Goal: Feedback & Contribution: Submit feedback/report problem

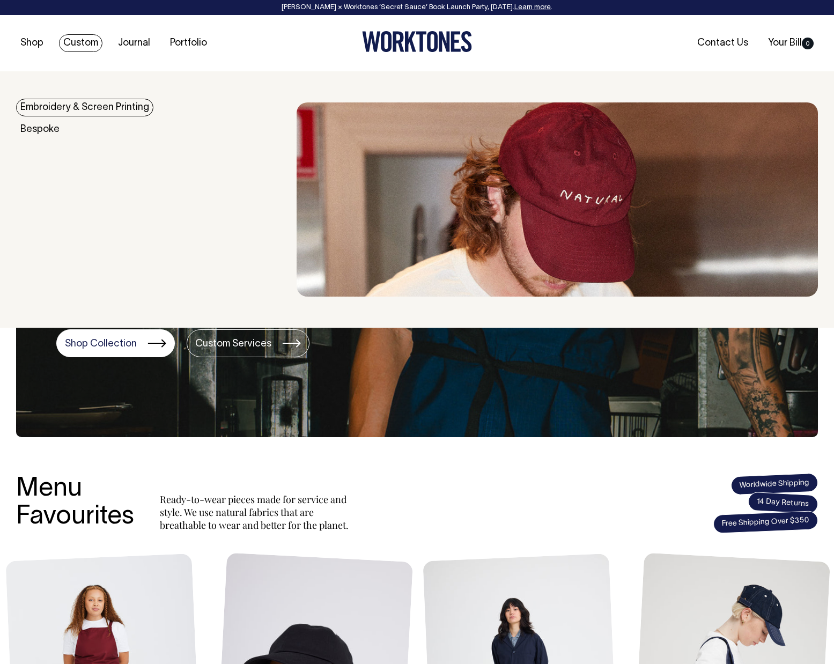
click at [615, 189] on img at bounding box center [556, 199] width 521 height 194
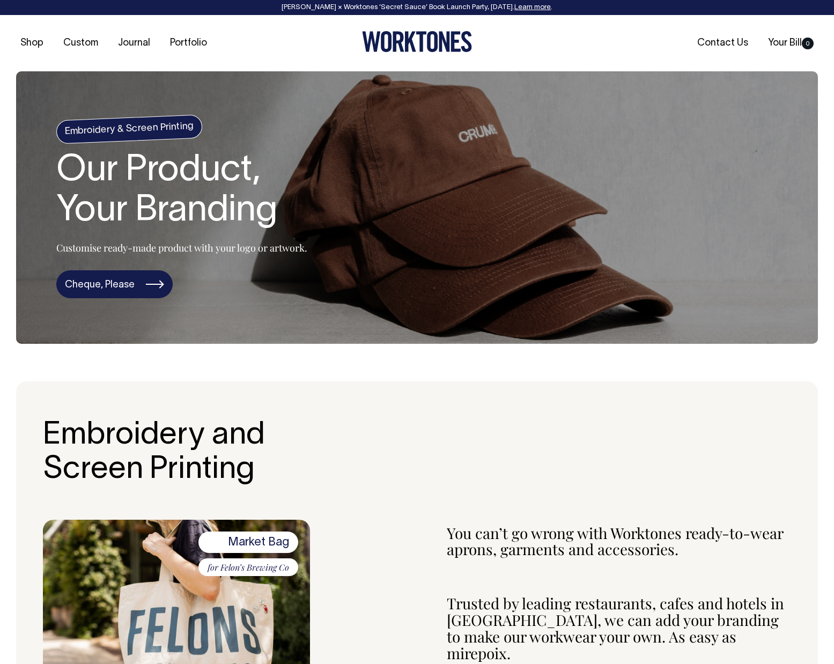
click at [113, 274] on link "Cheque, Please" at bounding box center [114, 284] width 116 height 28
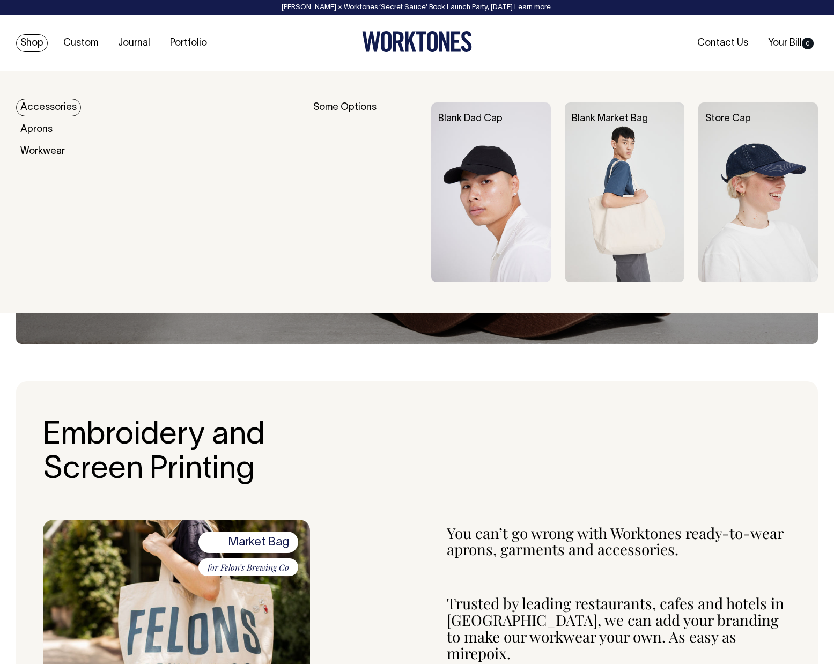
click at [48, 106] on link "Accessories" at bounding box center [48, 108] width 65 height 18
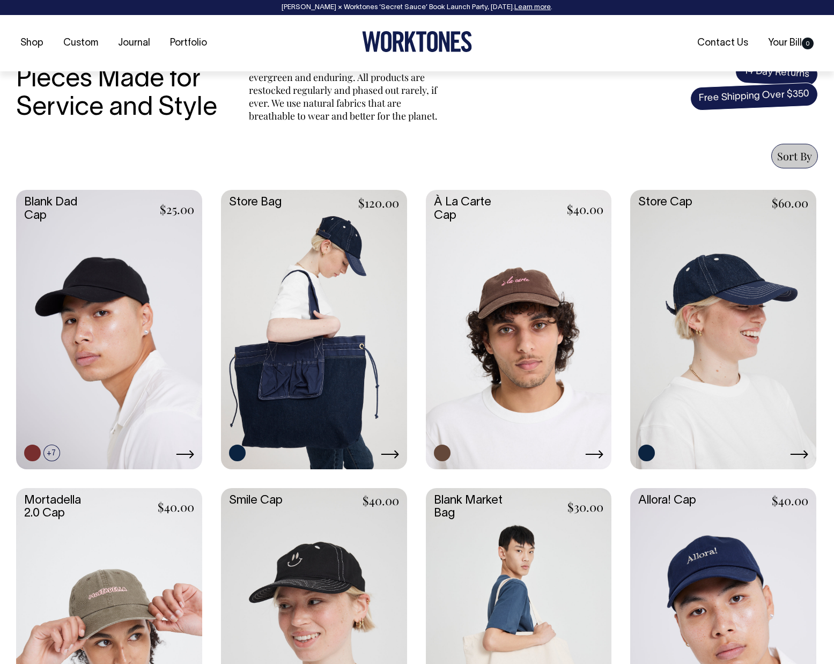
scroll to position [344, 0]
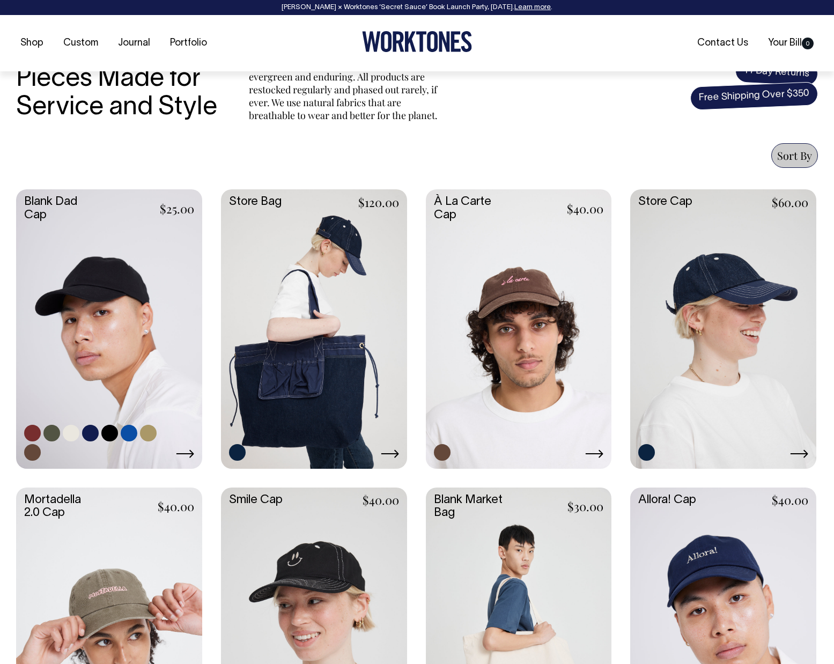
click at [85, 433] on link at bounding box center [90, 433] width 17 height 17
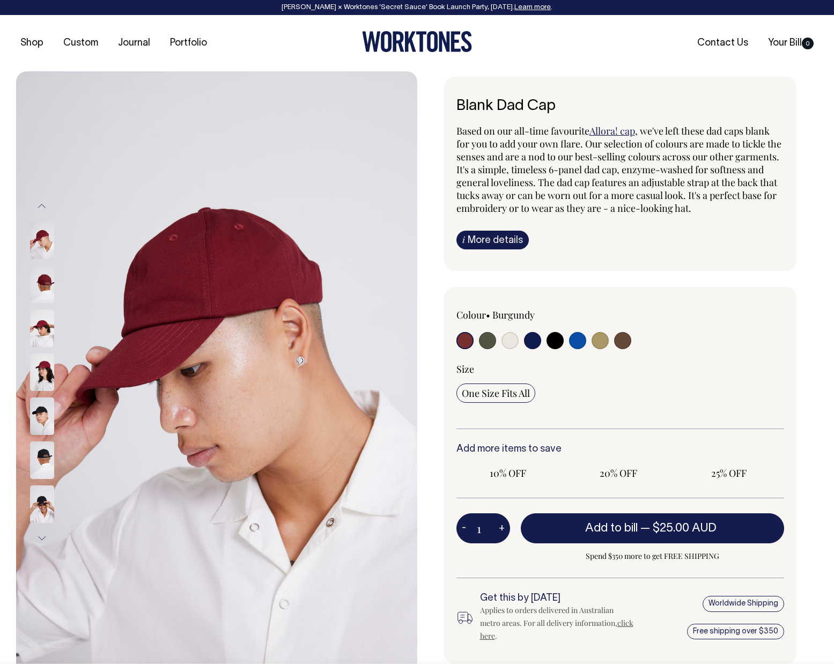
radio input "true"
select select "Dark Navy"
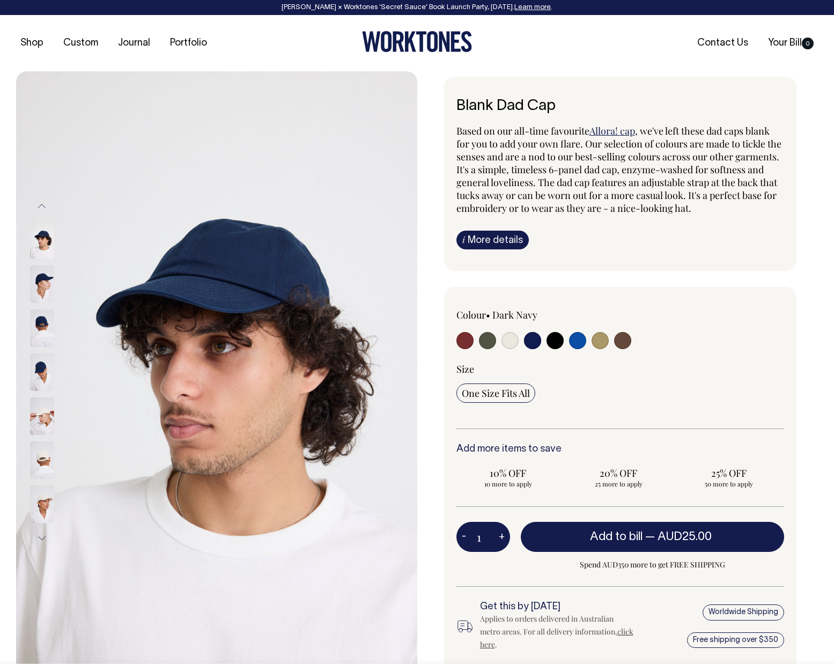
click at [514, 342] on input "radio" at bounding box center [509, 340] width 17 height 17
radio input "true"
select select "Natural"
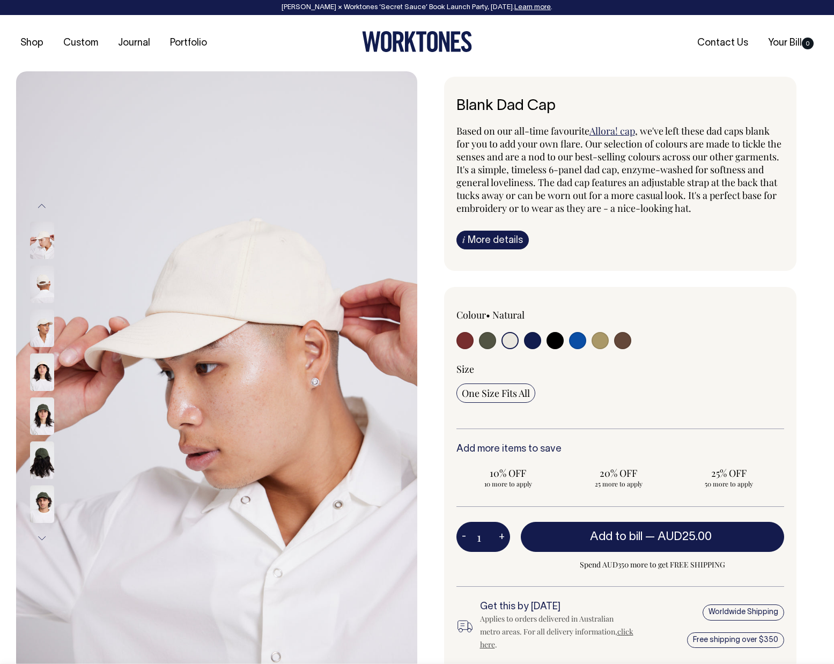
click at [557, 344] on input "radio" at bounding box center [554, 340] width 17 height 17
radio input "true"
select select "Black"
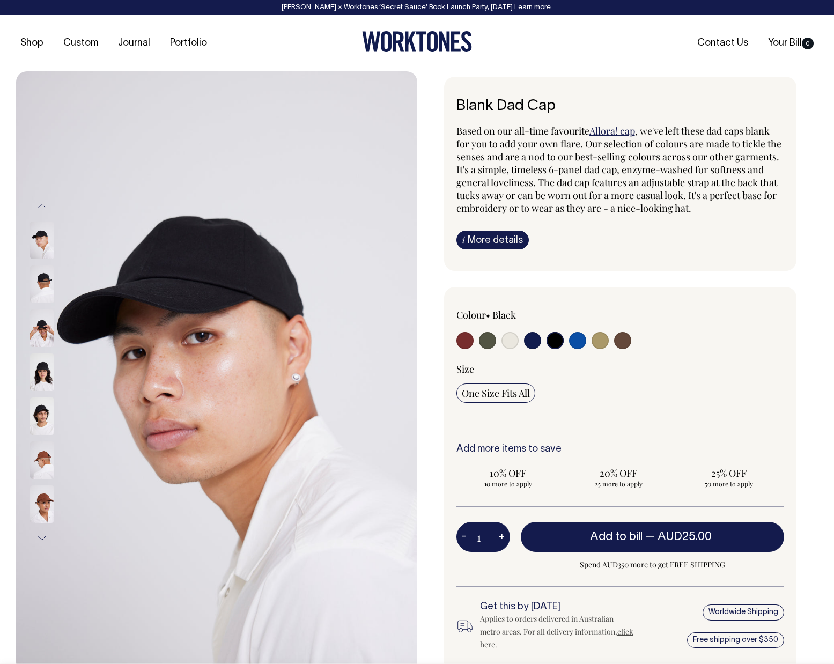
click at [537, 344] on input "radio" at bounding box center [532, 340] width 17 height 17
radio input "true"
select select "Dark Navy"
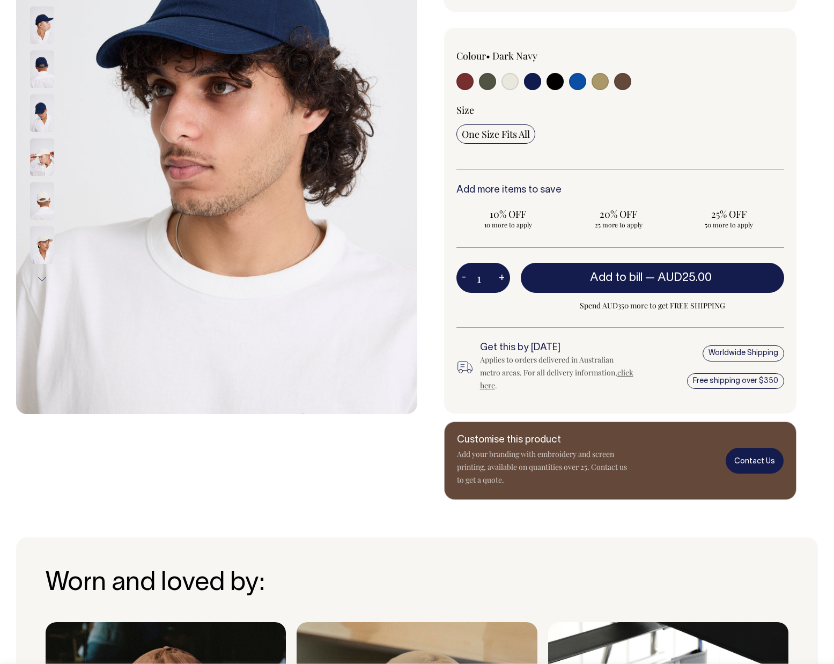
scroll to position [259, 0]
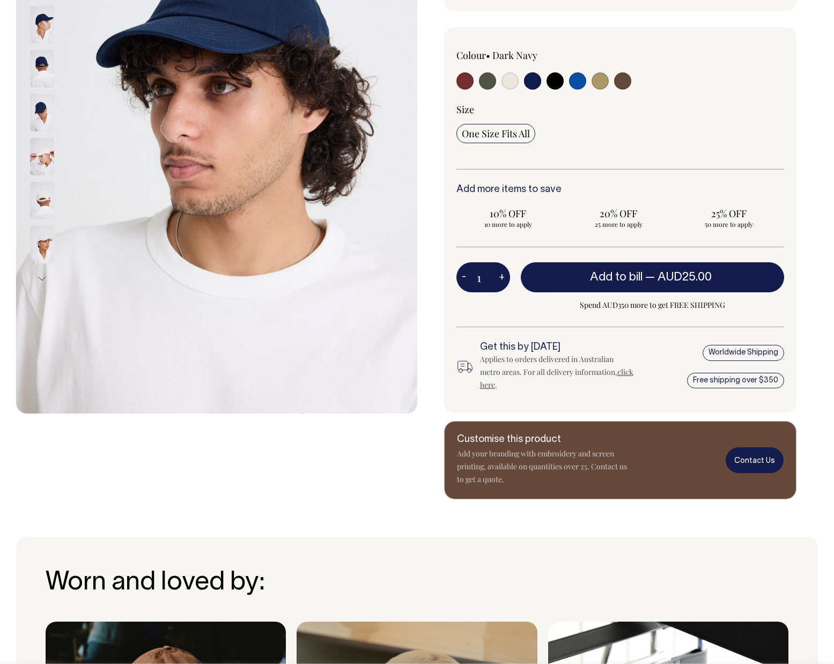
click at [749, 463] on link "Contact Us" at bounding box center [754, 459] width 58 height 25
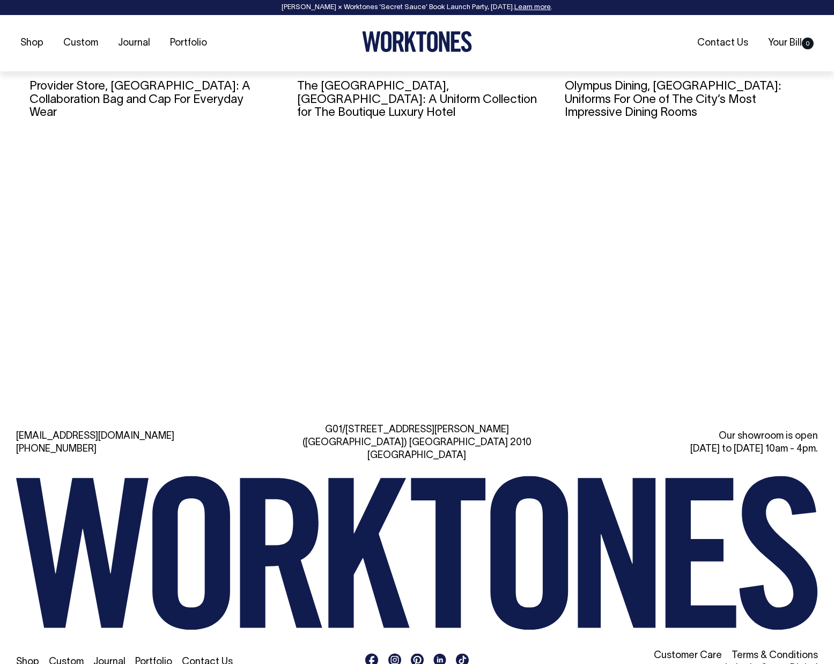
scroll to position [4289, 0]
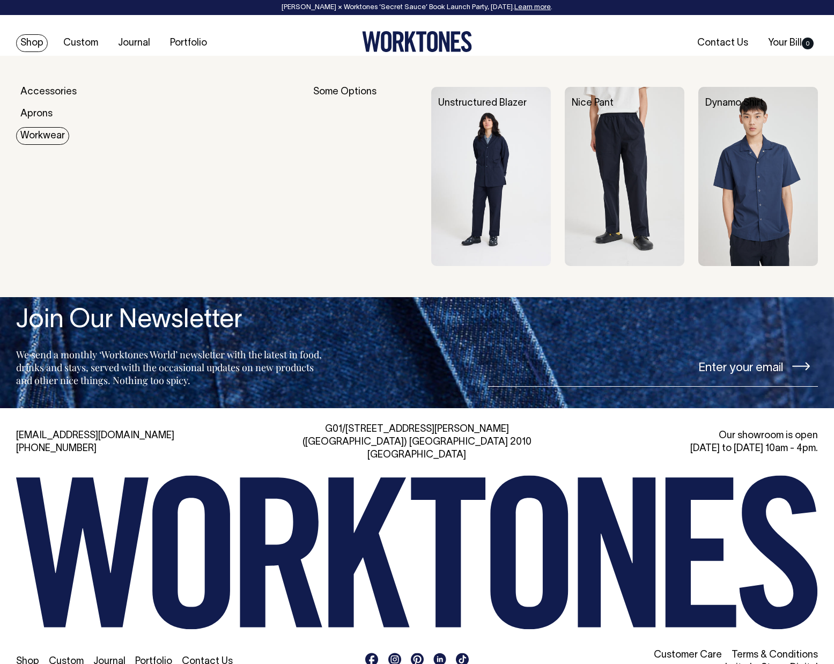
click at [44, 138] on link "Workwear" at bounding box center [42, 136] width 53 height 18
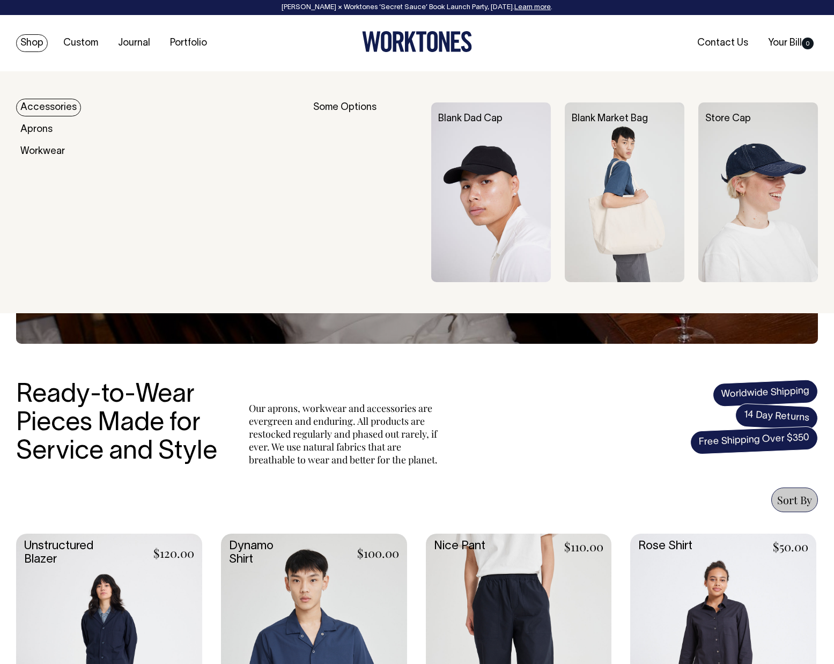
click at [35, 42] on link "Shop" at bounding box center [32, 43] width 32 height 18
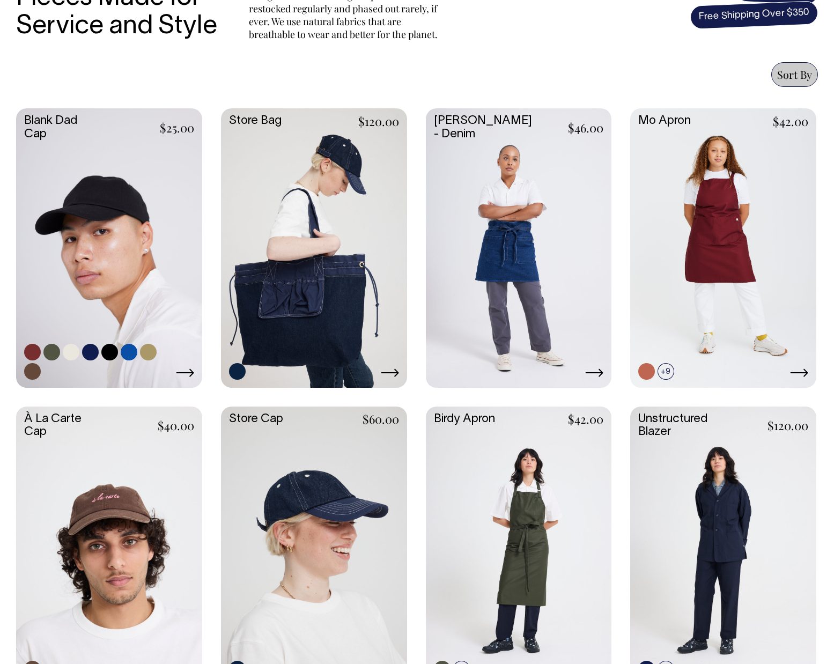
scroll to position [425, 0]
click at [157, 240] on link at bounding box center [109, 247] width 186 height 277
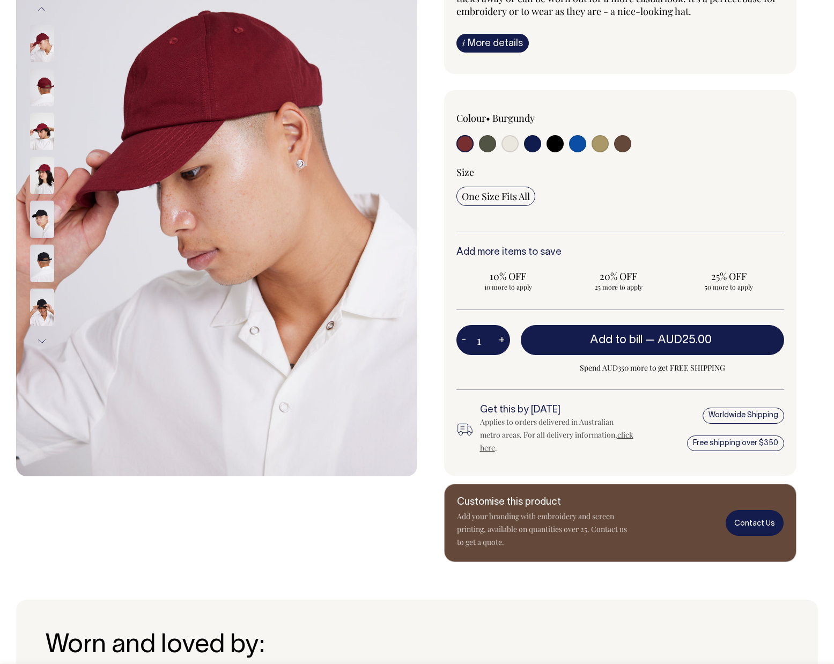
scroll to position [197, 0]
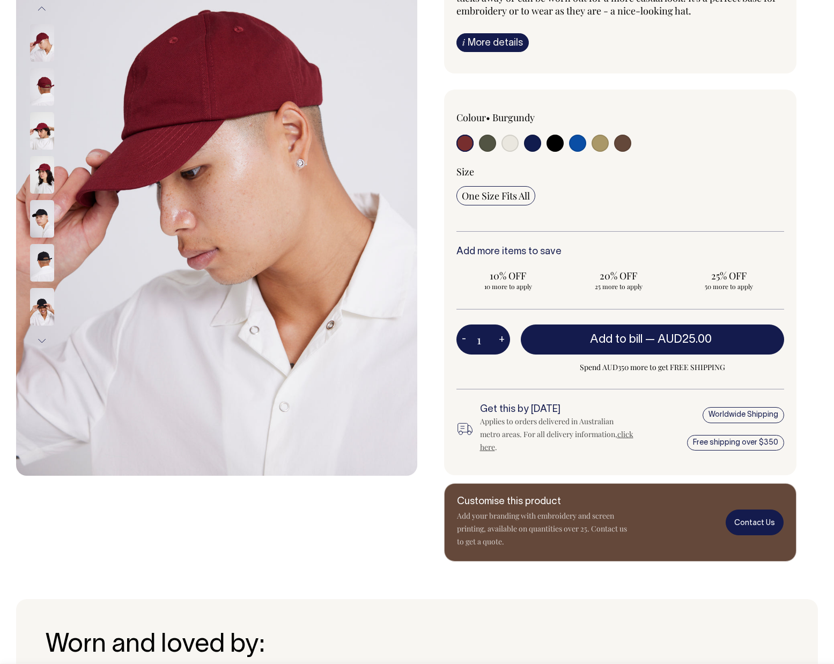
click at [750, 526] on link "Contact Us" at bounding box center [754, 521] width 58 height 25
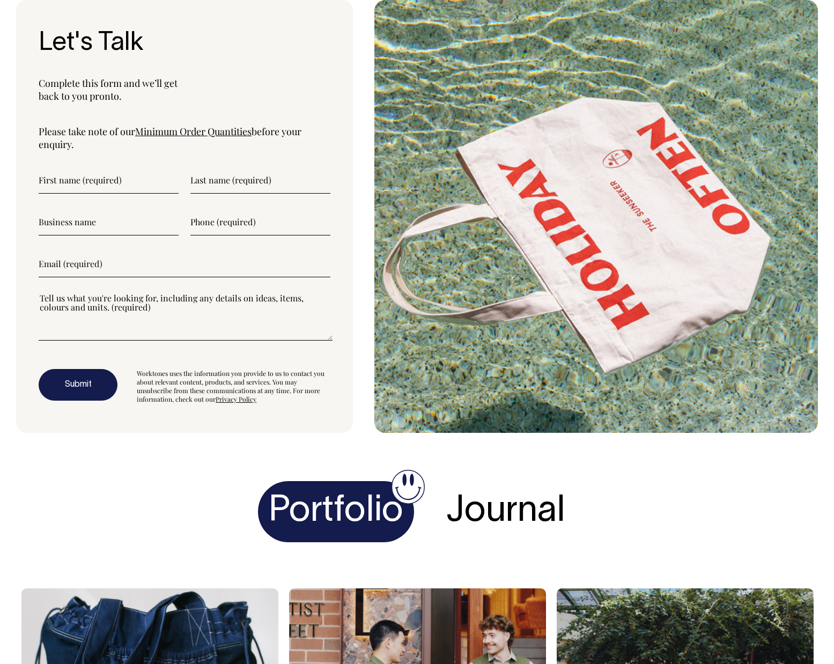
click at [78, 186] on input"] "text" at bounding box center [109, 180] width 140 height 27
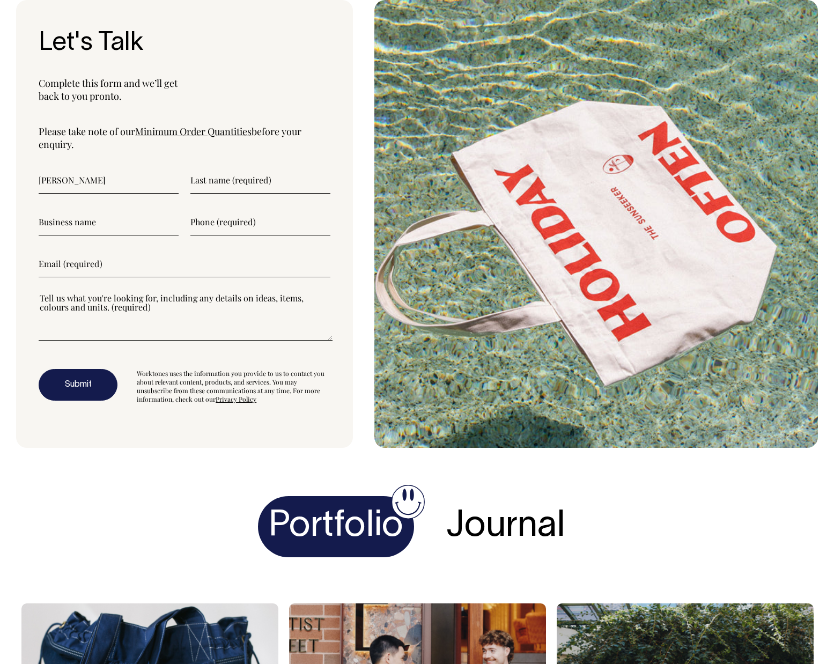
type input"] "[PERSON_NAME]"
type input"] "Kol"
type input"] "Canterbury Creative House"
click at [250, 225] on input"] "text" at bounding box center [260, 222] width 140 height 27
type input"] "0455939193"
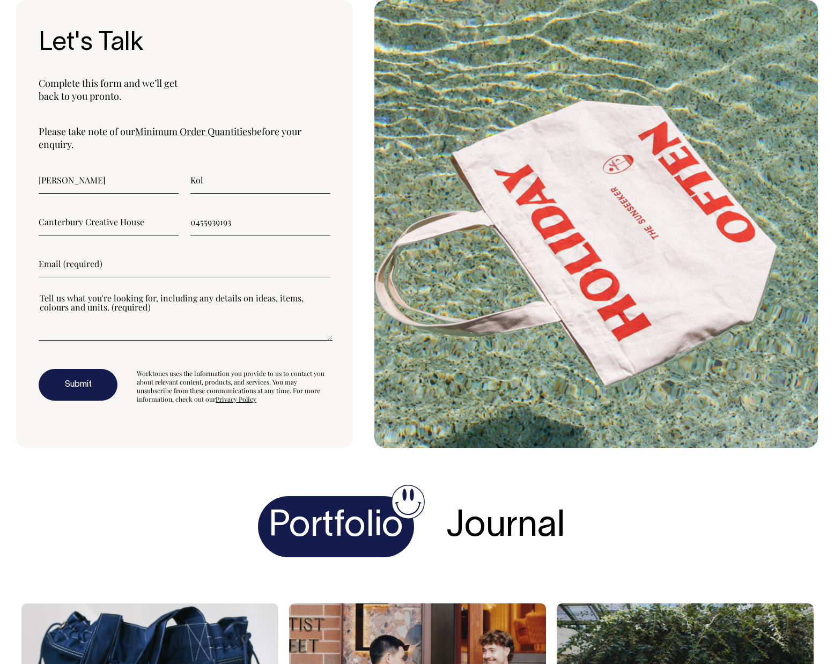
click at [95, 265] on input"] "email" at bounding box center [185, 263] width 292 height 27
type input"] "[EMAIL_ADDRESS][DOMAIN_NAME]"
click at [109, 328] on textarea"] at bounding box center [186, 316] width 294 height 48
type textarea"] "S"
type textarea"] "M"
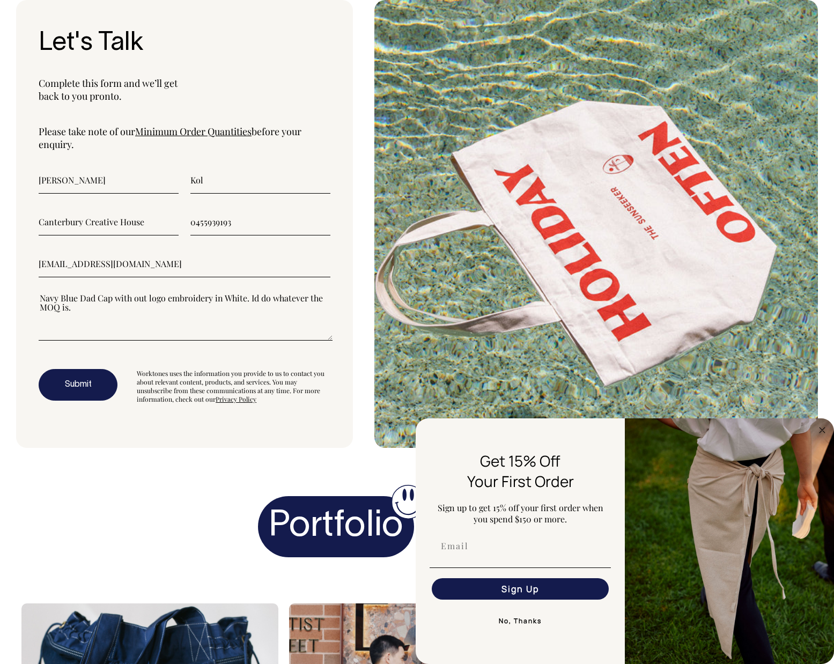
click at [140, 331] on textarea"] "Navy Blue Dad Cap with out logo embroidery in White. Id do whatever the MOQ is." at bounding box center [186, 316] width 294 height 48
paste textarea"] "[URL][DOMAIN_NAME]"
type textarea"] "Navy Blue Dad Cap with out logo embroidery in White. Id do whatever the MOQ is.…"
click at [77, 387] on button "Submit" at bounding box center [78, 385] width 79 height 32
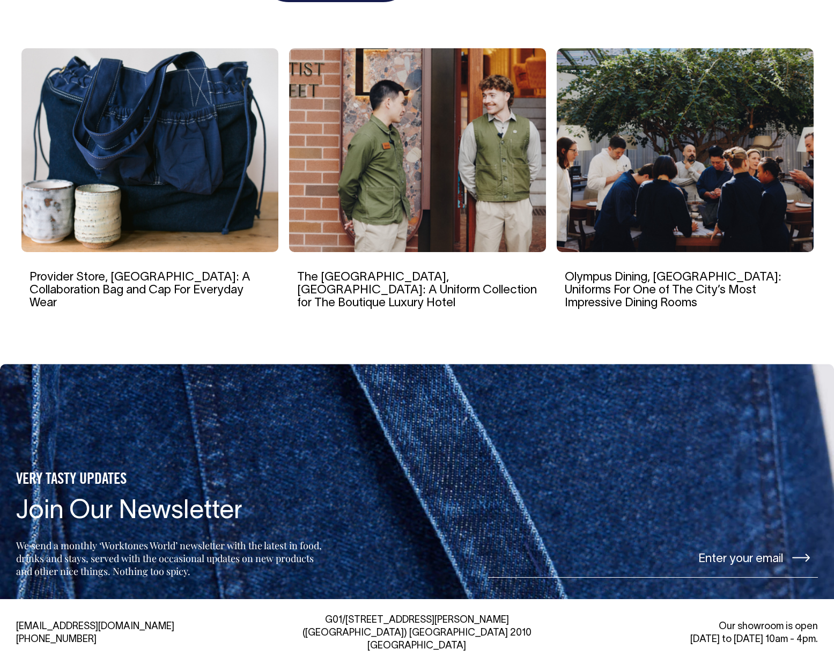
scroll to position [4042, 0]
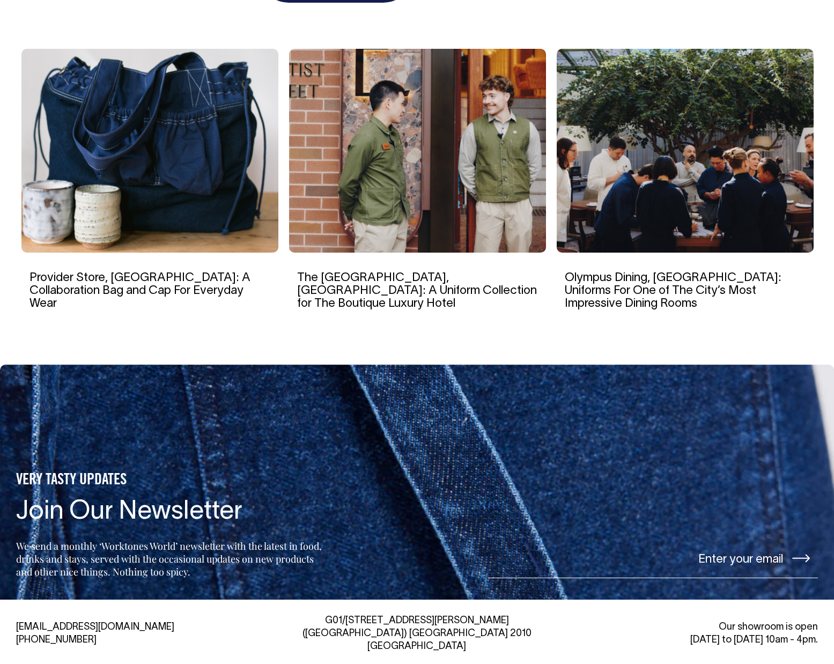
click at [592, 15] on section "Portfolio Journal Provider Store, [GEOGRAPHIC_DATA]: A Collaboration Bag and Ca…" at bounding box center [417, 128] width 802 height 471
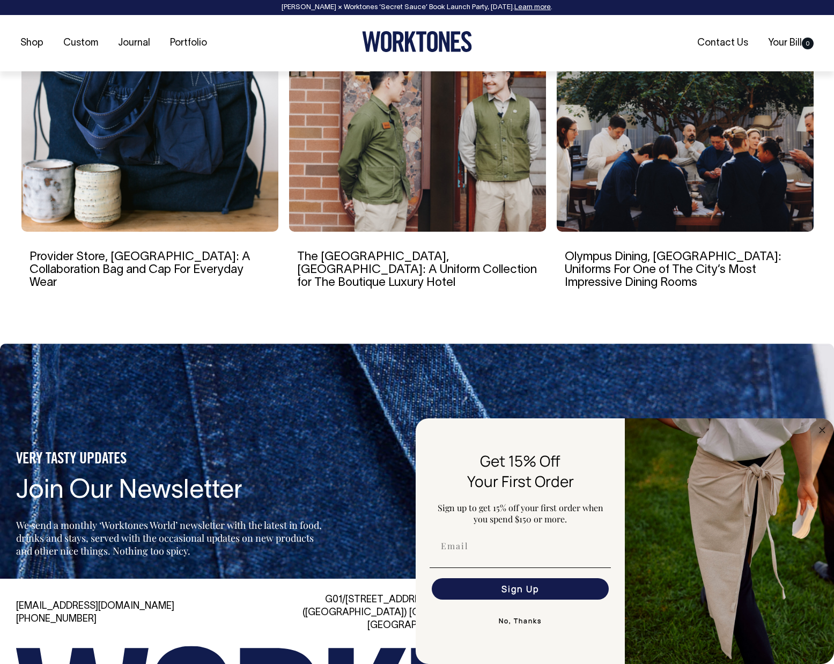
scroll to position [4063, 0]
